Goal: Complete application form: Complete application form

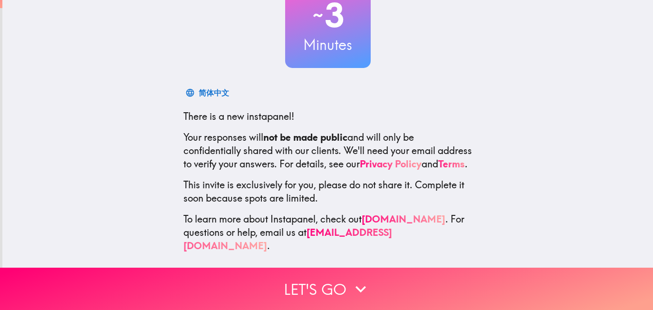
scroll to position [86, 0]
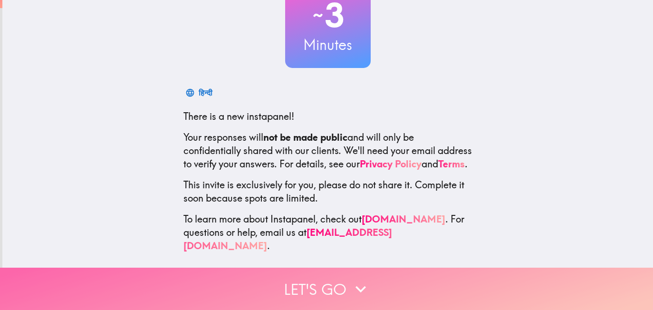
click at [327, 282] on button "Let's go" at bounding box center [326, 289] width 653 height 42
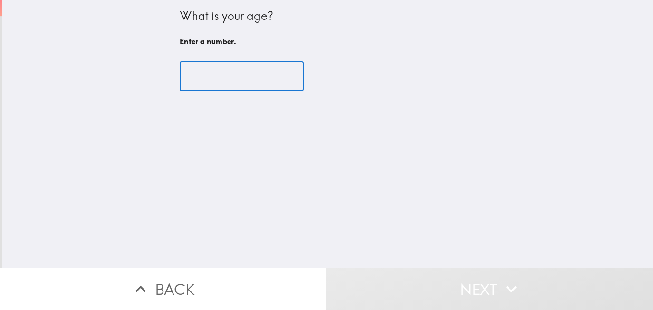
click at [195, 82] on input "number" at bounding box center [242, 76] width 124 height 29
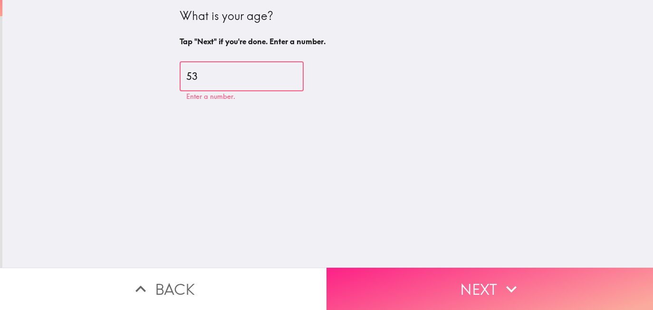
type input "53"
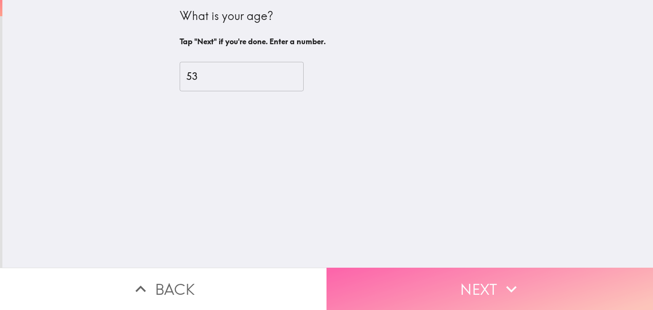
click at [460, 280] on button "Next" at bounding box center [489, 289] width 326 height 42
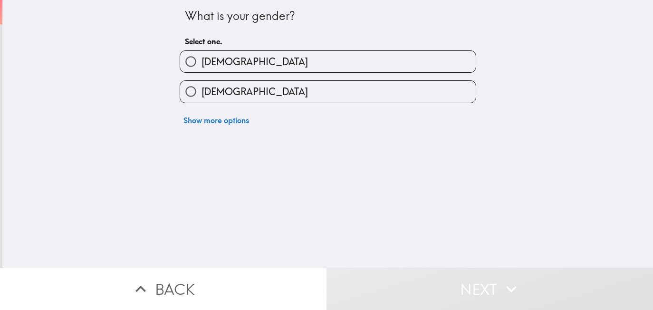
click at [198, 81] on label "[DEMOGRAPHIC_DATA]" at bounding box center [328, 91] width 296 height 21
click at [198, 81] on input "[DEMOGRAPHIC_DATA]" at bounding box center [190, 91] width 21 height 21
radio input "true"
click at [198, 81] on label "[DEMOGRAPHIC_DATA]" at bounding box center [328, 91] width 296 height 21
click at [198, 81] on input "[DEMOGRAPHIC_DATA]" at bounding box center [190, 91] width 21 height 21
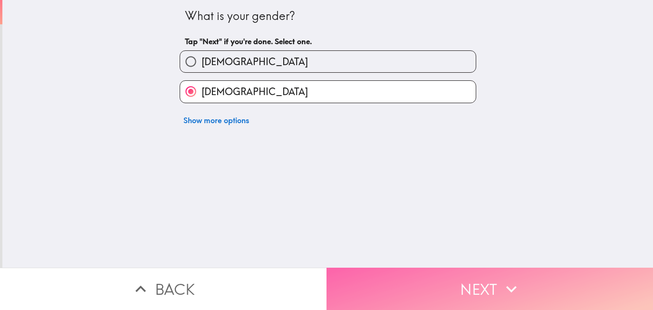
click at [451, 283] on button "Next" at bounding box center [489, 289] width 326 height 42
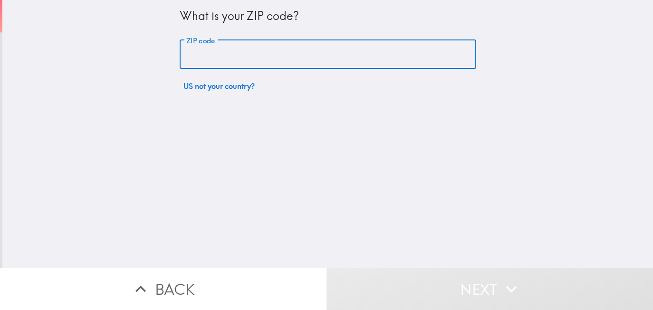
click at [207, 48] on div "ZIP code ZIP code" at bounding box center [328, 54] width 297 height 29
type input "32725"
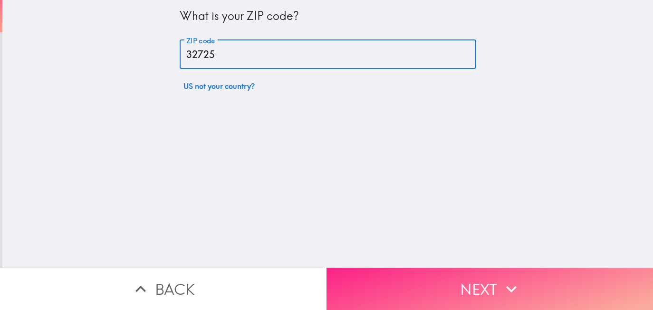
click at [425, 281] on button "Next" at bounding box center [489, 289] width 326 height 42
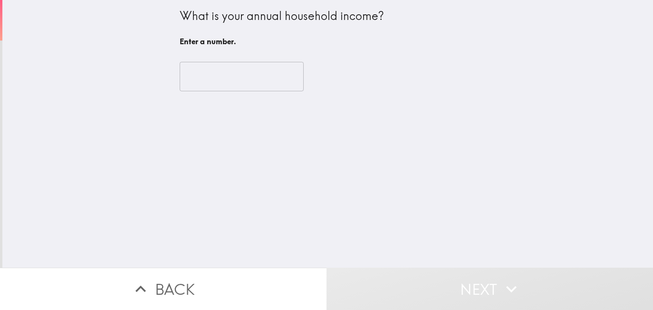
click at [217, 77] on input "number" at bounding box center [242, 76] width 124 height 29
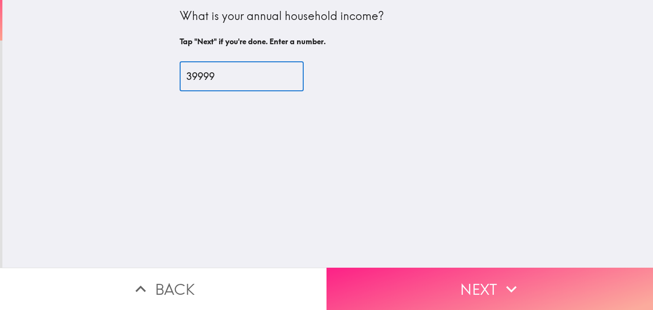
type input "39999"
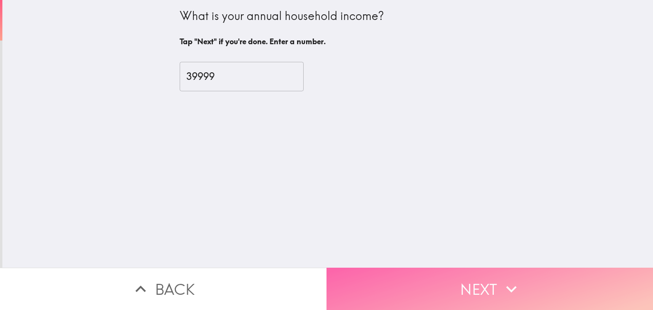
click at [463, 277] on button "Next" at bounding box center [489, 289] width 326 height 42
